Goal: Task Accomplishment & Management: Manage account settings

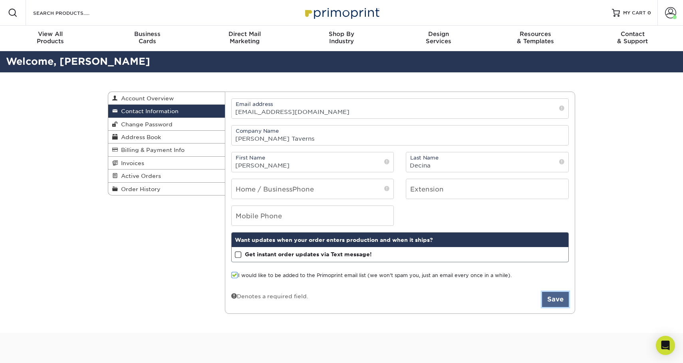
click at [554, 297] on button "Save" at bounding box center [555, 299] width 27 height 15
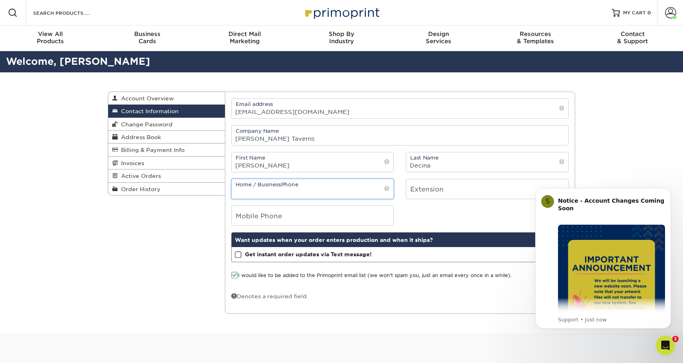
click at [326, 189] on input "tel" at bounding box center [313, 189] width 162 height 20
type input "8607590699"
click at [193, 261] on div "Contact Information Account Overview Contact Information Change Password Addres…" at bounding box center [341, 202] width 479 height 261
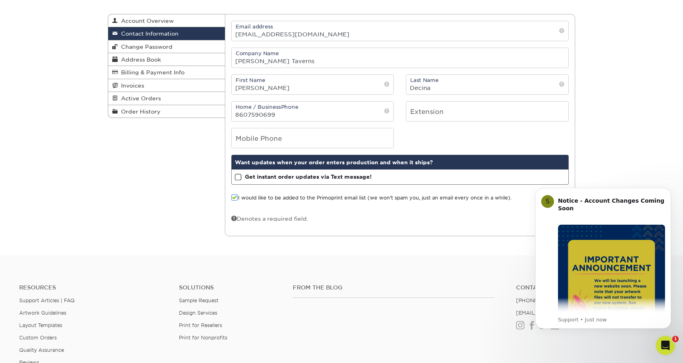
scroll to position [112, 0]
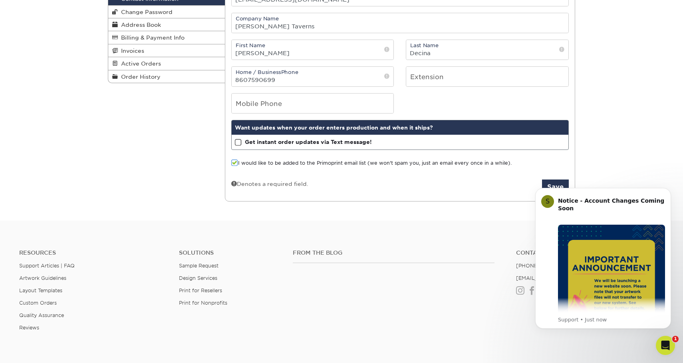
click at [543, 182] on body "S Notice - Account Changes Coming Soon ​ Past Order Files Will Not Transfer: Wh…" at bounding box center [602, 268] width 153 height 175
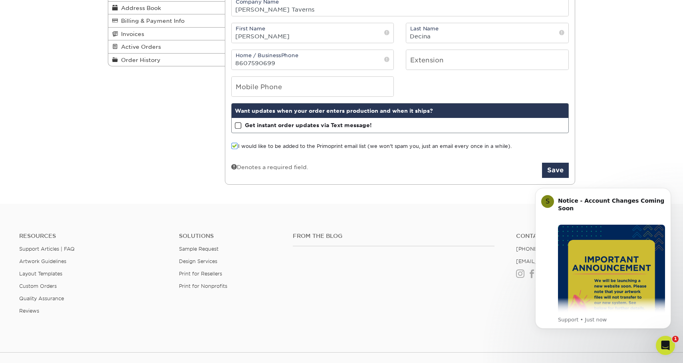
scroll to position [131, 0]
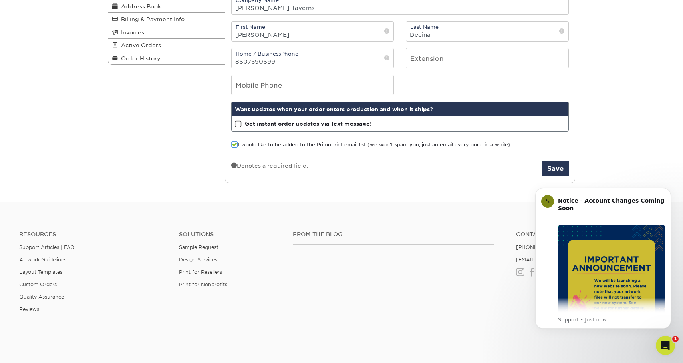
click at [557, 158] on form "Email address regismunch3@gmail.com Company Name Pratt Taverns First Name Evan …" at bounding box center [400, 72] width 338 height 209
click at [554, 168] on button "Save" at bounding box center [555, 168] width 27 height 15
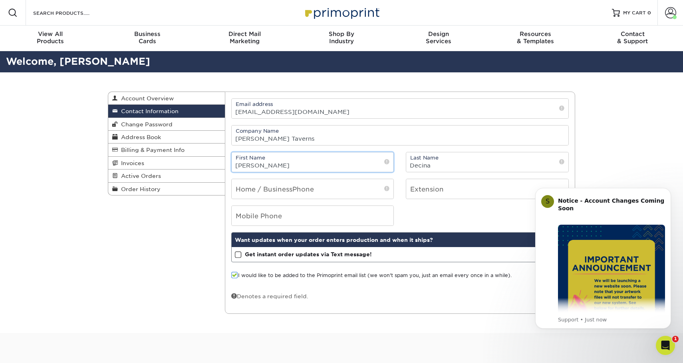
click at [252, 163] on input "[PERSON_NAME]" at bounding box center [313, 162] width 162 height 20
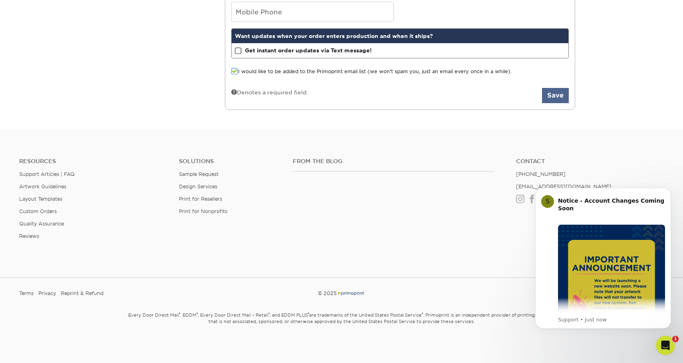
type input "Ematchias"
click at [552, 97] on button "Save" at bounding box center [555, 95] width 27 height 15
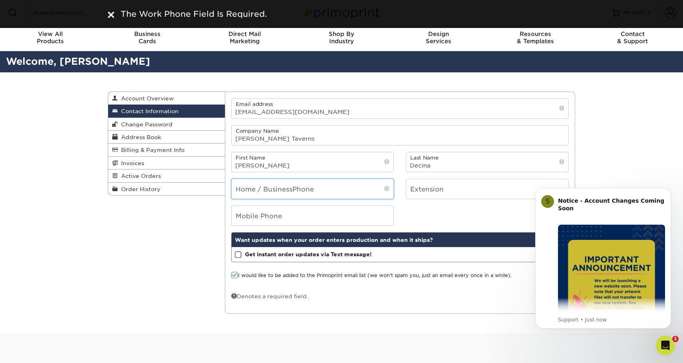
click at [310, 186] on input "tel" at bounding box center [313, 189] width 162 height 20
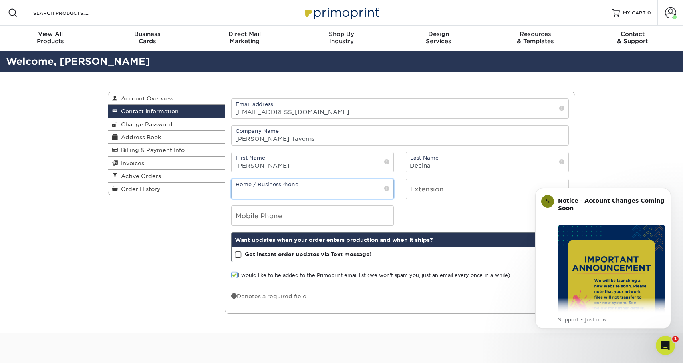
type input "8607590699"
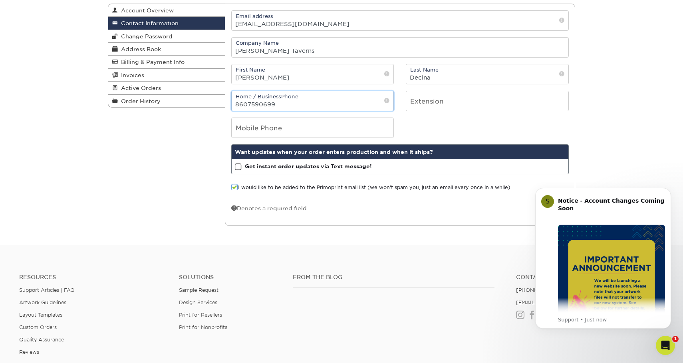
scroll to position [86, 0]
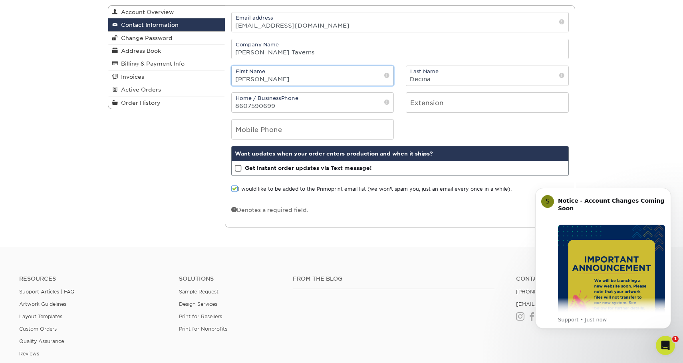
click at [254, 76] on input "Evan Matchias" at bounding box center [313, 76] width 162 height 20
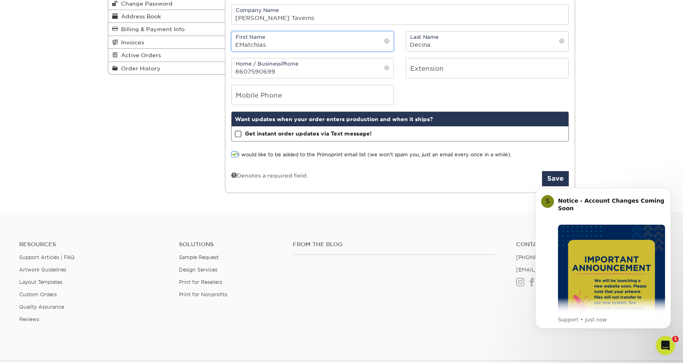
scroll to position [147, 0]
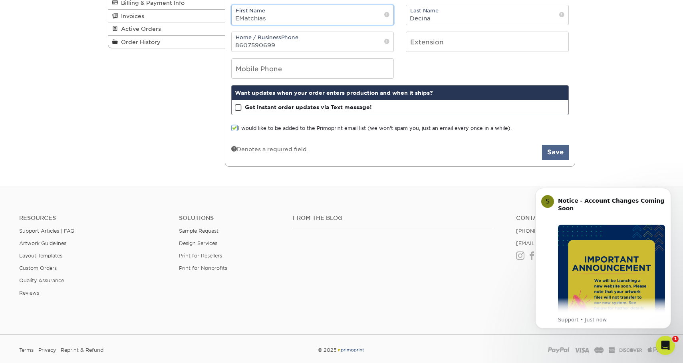
type input "EMatchias"
click at [554, 151] on button "Save" at bounding box center [555, 152] width 27 height 15
